Goal: Task Accomplishment & Management: Manage account settings

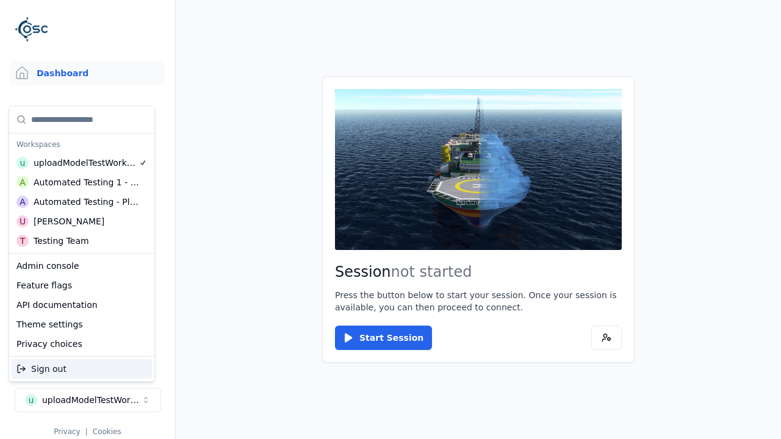
click at [82, 202] on div "Automated Testing - Playwright" at bounding box center [87, 202] width 106 height 12
click at [391, 220] on html "Support Dashboard Assets 3D Models Scenes Datasets Recordings Support Documenta…" at bounding box center [390, 219] width 781 height 439
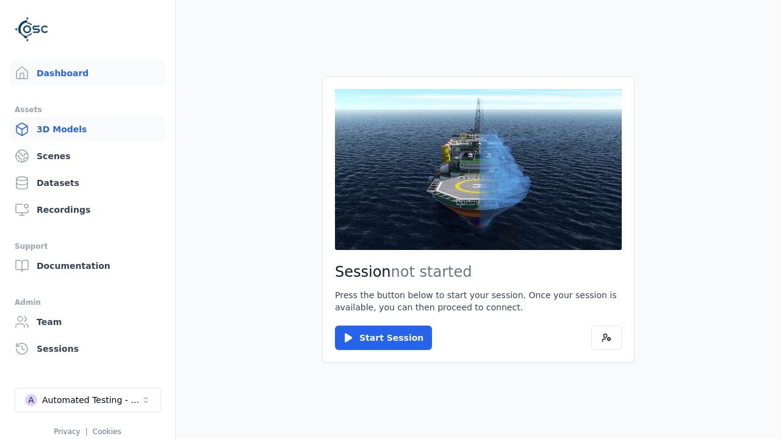
click at [87, 129] on link "3D Models" at bounding box center [88, 129] width 156 height 24
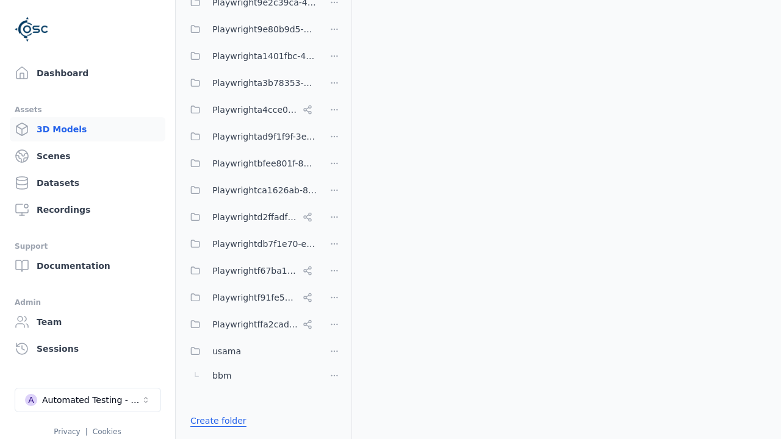
click at [215, 421] on link "Create folder" at bounding box center [218, 421] width 56 height 12
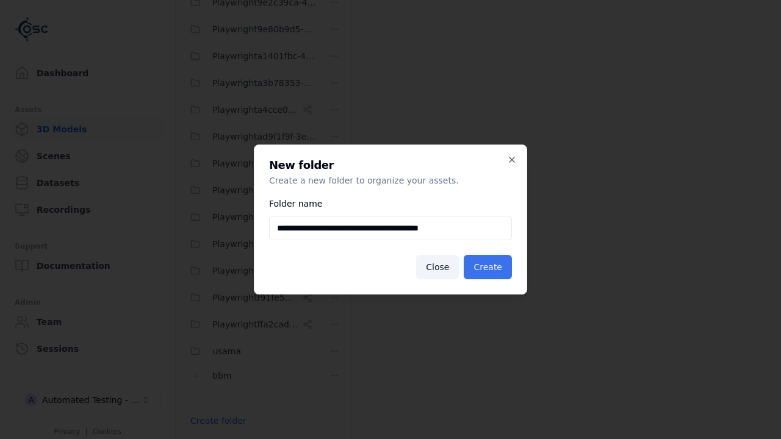
type input "**********"
click at [490, 267] on button "Create" at bounding box center [488, 267] width 48 height 24
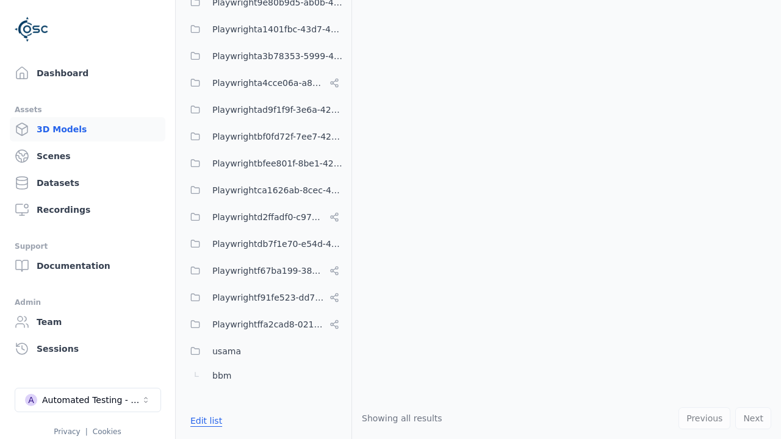
click at [204, 421] on button "Edit list" at bounding box center [206, 421] width 46 height 22
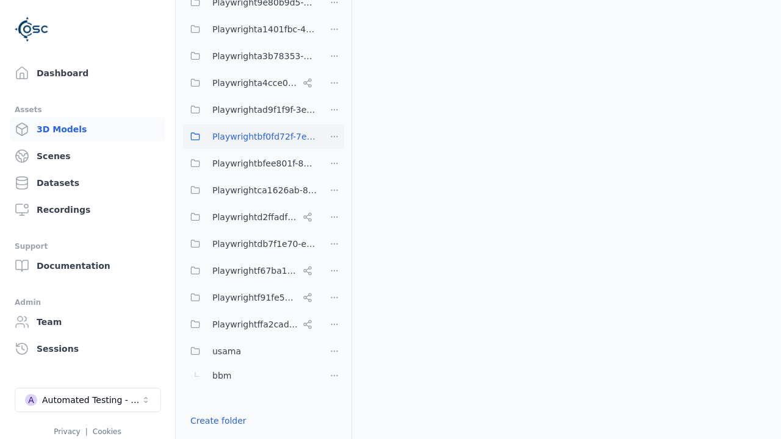
click at [335, 137] on html "Support Dashboard Assets 3D Models Scenes Datasets Recordings Support Documenta…" at bounding box center [390, 219] width 781 height 439
click at [334, 201] on div "Rename" at bounding box center [338, 201] width 82 height 20
